Goal: Find contact information: Find contact information

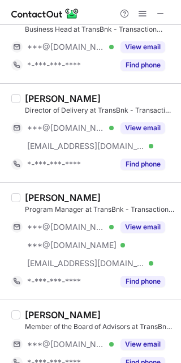
scroll to position [225, 0]
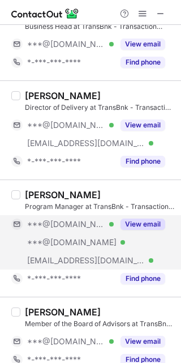
click at [150, 227] on button "View email" at bounding box center [143, 224] width 45 height 11
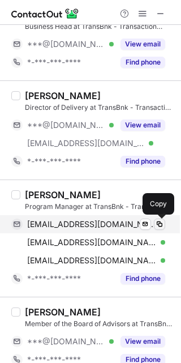
click at [159, 223] on span at bounding box center [159, 224] width 9 height 9
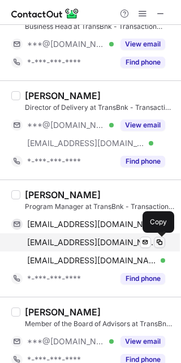
click at [158, 241] on span at bounding box center [159, 242] width 9 height 9
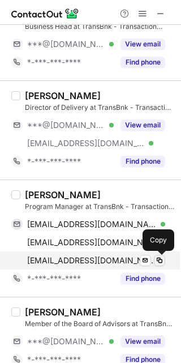
click at [164, 257] on button at bounding box center [159, 260] width 11 height 11
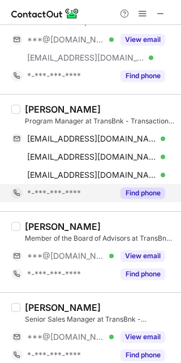
scroll to position [324, 0]
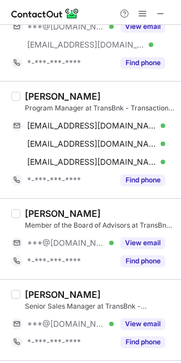
click at [63, 210] on div "[PERSON_NAME]" at bounding box center [63, 213] width 76 height 11
copy div "Prakash"
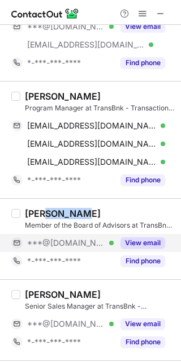
click at [144, 242] on button "View email" at bounding box center [143, 242] width 45 height 11
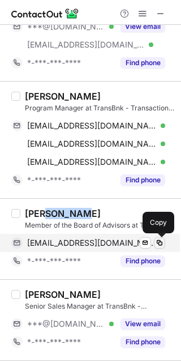
click at [157, 244] on span at bounding box center [159, 243] width 9 height 9
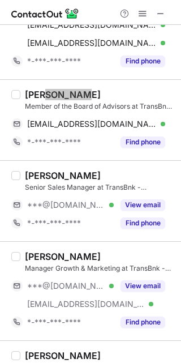
scroll to position [453, 0]
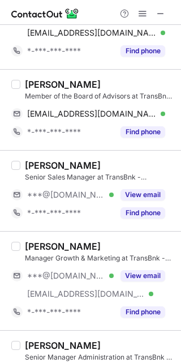
click at [39, 164] on div "[PERSON_NAME]" at bounding box center [63, 165] width 76 height 11
copy div "Divya"
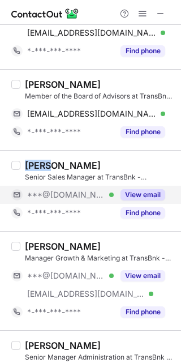
click at [153, 198] on button "View email" at bounding box center [143, 194] width 45 height 11
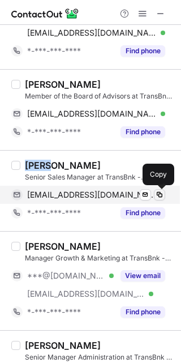
click at [165, 195] on button at bounding box center [159, 194] width 11 height 11
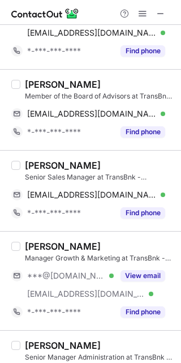
click at [35, 246] on div "[PERSON_NAME]" at bounding box center [63, 246] width 76 height 11
copy div "[PERSON_NAME]"
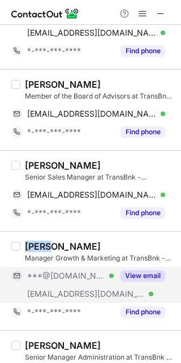
click at [152, 279] on button "View email" at bounding box center [143, 275] width 45 height 11
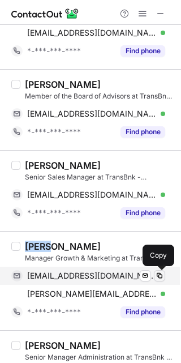
click at [161, 277] on span at bounding box center [159, 275] width 9 height 9
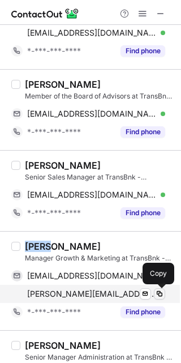
click at [159, 291] on span at bounding box center [159, 293] width 9 height 9
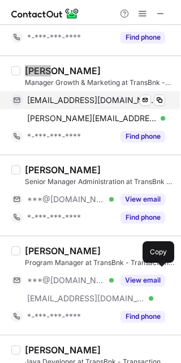
scroll to position [630, 0]
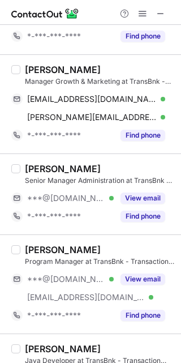
click at [58, 168] on div "[PERSON_NAME]" at bounding box center [63, 168] width 76 height 11
copy div "[PERSON_NAME]"
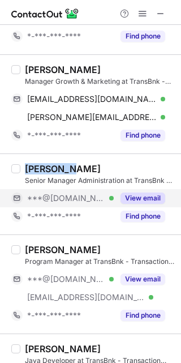
click at [148, 199] on button "View email" at bounding box center [143, 198] width 45 height 11
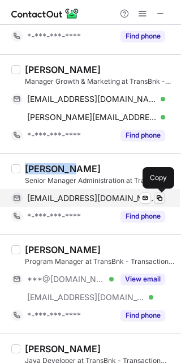
click at [160, 194] on span at bounding box center [159, 198] width 9 height 9
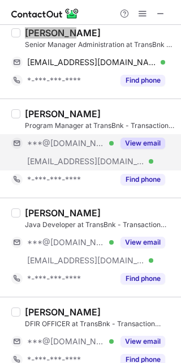
scroll to position [763, 0]
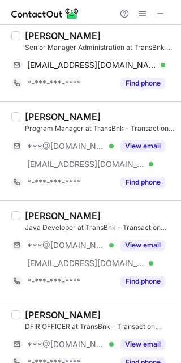
click at [37, 116] on div "[PERSON_NAME]" at bounding box center [63, 116] width 76 height 11
copy div "[PERSON_NAME]"
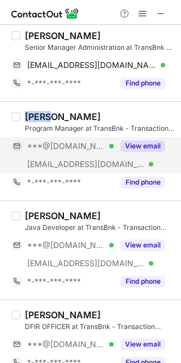
click at [146, 148] on button "View email" at bounding box center [143, 145] width 45 height 11
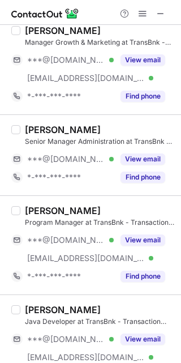
scroll to position [729, 0]
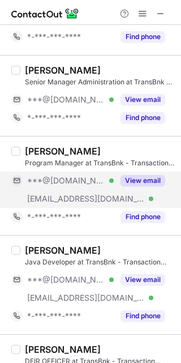
click at [152, 176] on button "View email" at bounding box center [143, 180] width 45 height 11
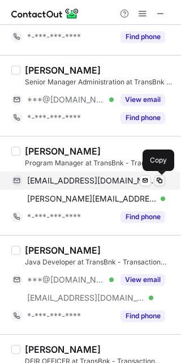
click at [163, 179] on span at bounding box center [159, 180] width 9 height 9
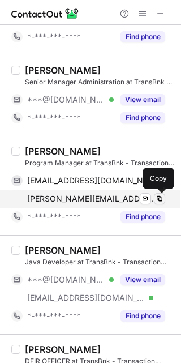
click at [163, 199] on span at bounding box center [159, 198] width 9 height 9
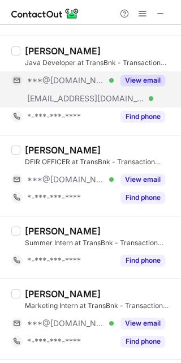
scroll to position [922, 0]
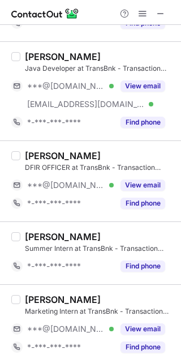
click at [45, 56] on div "[PERSON_NAME]" at bounding box center [63, 56] width 76 height 11
copy div "[PERSON_NAME]"
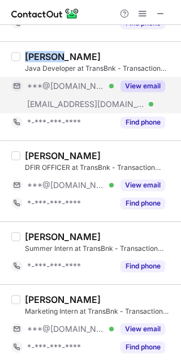
click at [150, 86] on button "View email" at bounding box center [143, 85] width 45 height 11
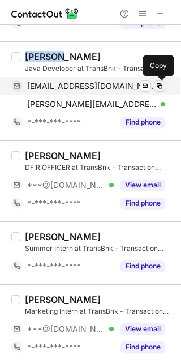
click at [160, 83] on span at bounding box center [159, 86] width 9 height 9
click at [163, 86] on span at bounding box center [159, 86] width 9 height 9
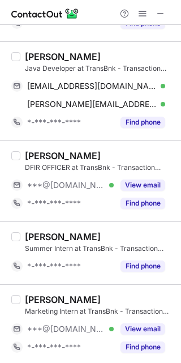
click at [52, 155] on div "[PERSON_NAME]" at bounding box center [63, 155] width 76 height 11
copy div "[PERSON_NAME]"
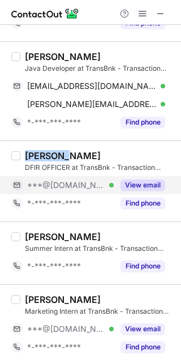
click at [139, 183] on button "View email" at bounding box center [143, 185] width 45 height 11
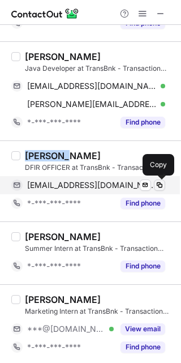
click at [155, 185] on button at bounding box center [159, 185] width 11 height 11
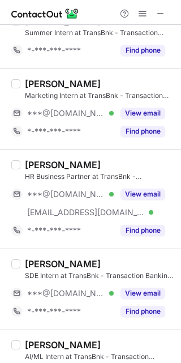
scroll to position [1140, 0]
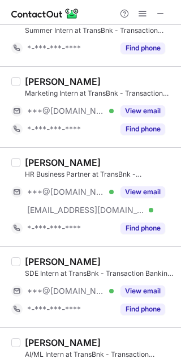
click at [53, 79] on div "[PERSON_NAME]" at bounding box center [63, 81] width 76 height 11
copy div "[PERSON_NAME]"
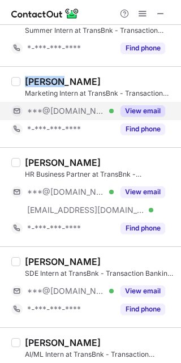
click at [157, 108] on button "View email" at bounding box center [143, 110] width 45 height 11
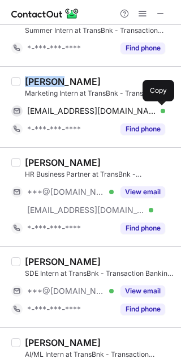
click at [157, 108] on span at bounding box center [159, 111] width 9 height 9
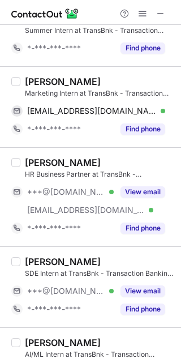
click at [48, 161] on div "[PERSON_NAME]" at bounding box center [63, 162] width 76 height 11
copy div "[PERSON_NAME]"
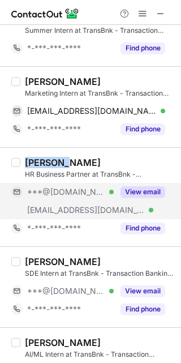
click at [147, 194] on button "View email" at bounding box center [143, 191] width 45 height 11
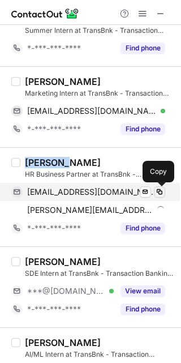
click at [163, 195] on span at bounding box center [159, 192] width 9 height 9
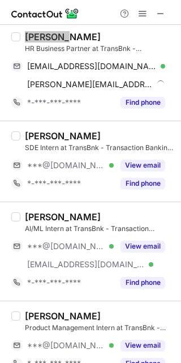
scroll to position [1285, 0]
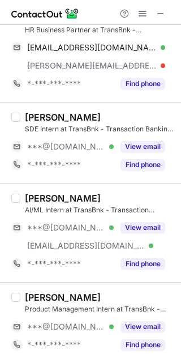
click at [44, 115] on div "[PERSON_NAME]" at bounding box center [63, 117] width 76 height 11
copy div "[PERSON_NAME]"
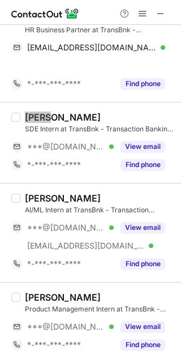
scroll to position [1267, 0]
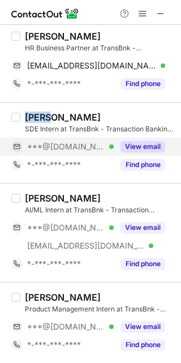
click at [156, 143] on button "View email" at bounding box center [143, 146] width 45 height 11
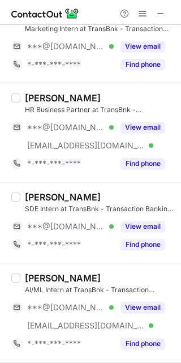
scroll to position [1285, 0]
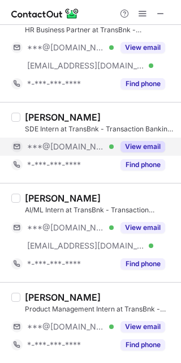
click at [147, 144] on button "View email" at bounding box center [143, 146] width 45 height 11
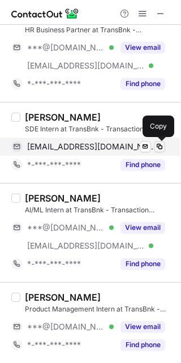
click at [163, 150] on span at bounding box center [159, 146] width 9 height 9
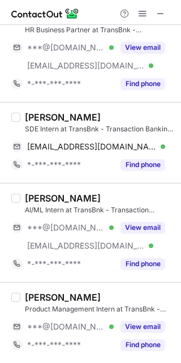
click at [50, 197] on div "[PERSON_NAME]" at bounding box center [63, 198] width 76 height 11
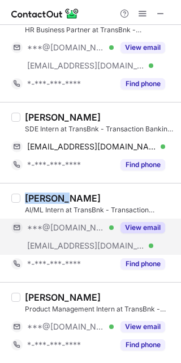
click at [145, 226] on button "View email" at bounding box center [143, 227] width 45 height 11
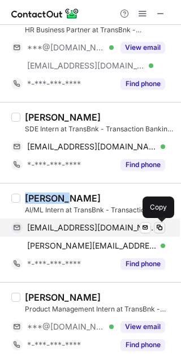
click at [161, 226] on span at bounding box center [159, 227] width 9 height 9
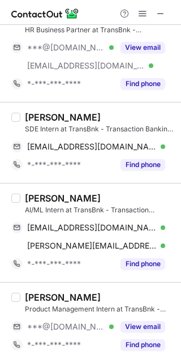
click at [36, 295] on div "[PERSON_NAME]" at bounding box center [63, 297] width 76 height 11
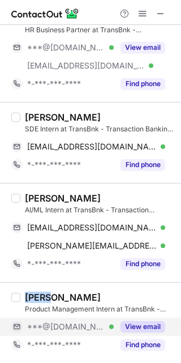
click at [141, 329] on button "View email" at bounding box center [143, 326] width 45 height 11
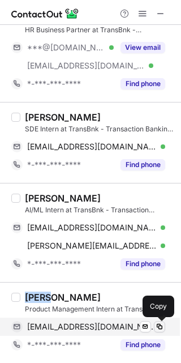
click at [160, 327] on span at bounding box center [159, 326] width 9 height 9
